Goal: Information Seeking & Learning: Learn about a topic

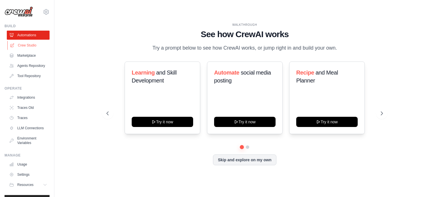
click at [27, 44] on link "Crew Studio" at bounding box center [28, 45] width 43 height 9
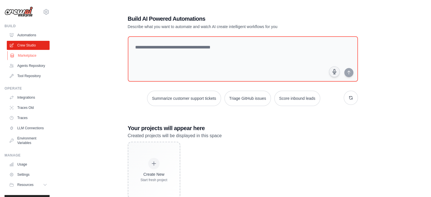
click at [28, 53] on link "Marketplace" at bounding box center [28, 55] width 43 height 9
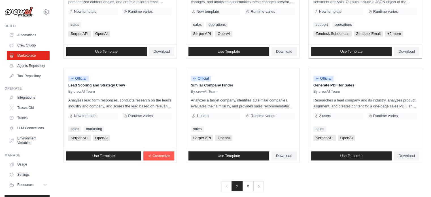
scroll to position [327, 0]
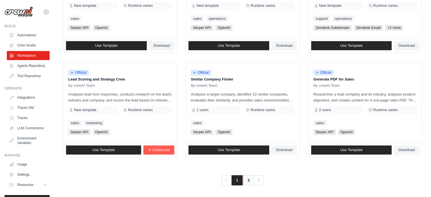
click at [246, 179] on link "2" at bounding box center [248, 180] width 11 height 10
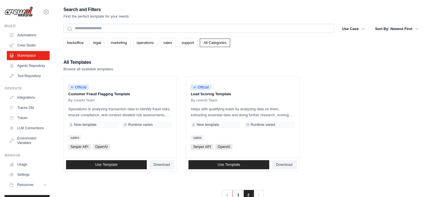
click at [238, 193] on link "1" at bounding box center [237, 195] width 11 height 10
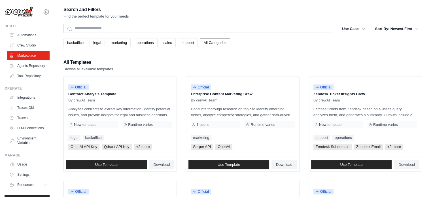
click at [149, 43] on link "operations" at bounding box center [145, 43] width 25 height 8
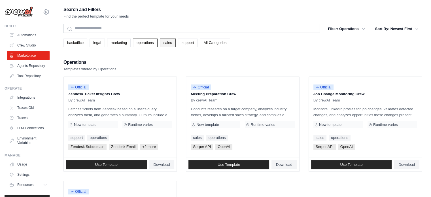
click at [164, 43] on link "sales" at bounding box center [168, 43] width 16 height 8
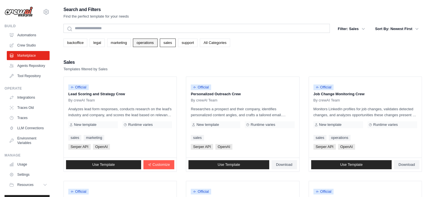
click at [143, 43] on link "operations" at bounding box center [145, 43] width 25 height 8
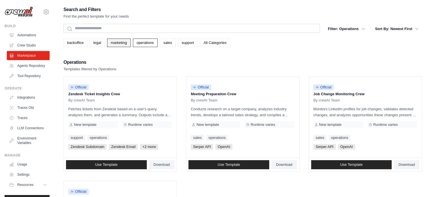
click at [119, 41] on link "marketing" at bounding box center [118, 43] width 23 height 8
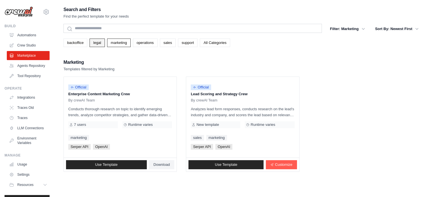
click at [99, 42] on link "legal" at bounding box center [96, 43] width 15 height 8
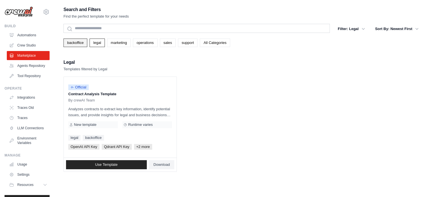
click at [80, 42] on link "backoffice" at bounding box center [75, 43] width 24 height 8
